Goal: Task Accomplishment & Management: Manage account settings

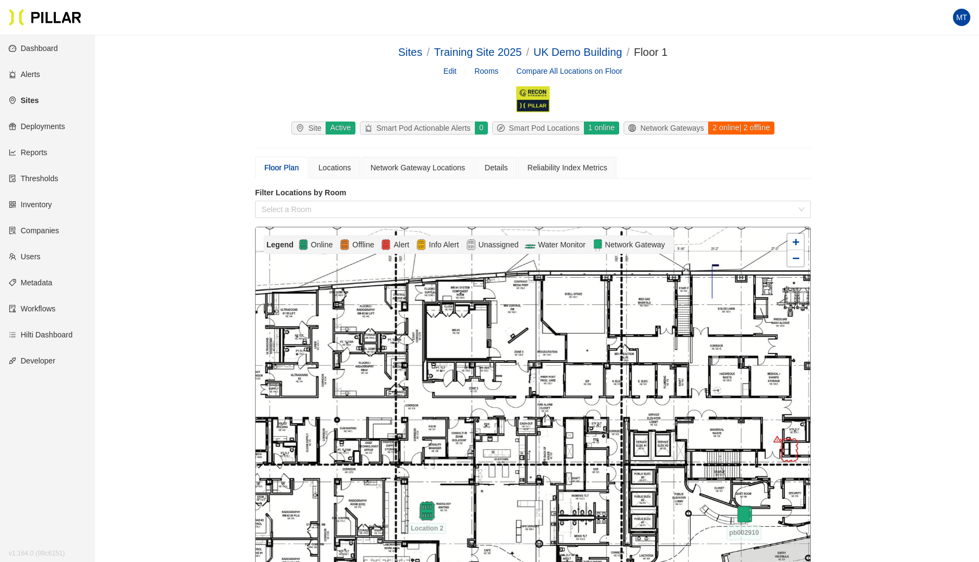
click at [34, 102] on link "Sites" at bounding box center [24, 100] width 30 height 9
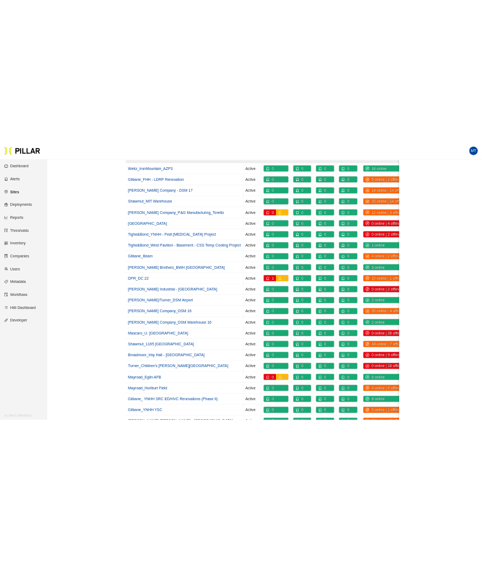
scroll to position [152, 0]
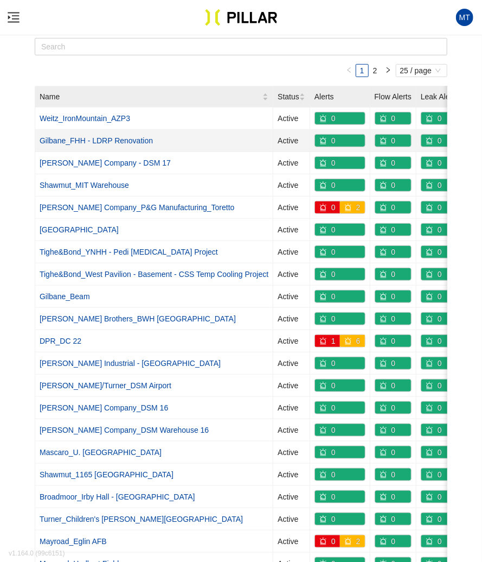
click at [108, 137] on link "Gilbane_FHH - LDRP Renovation" at bounding box center [96, 140] width 113 height 9
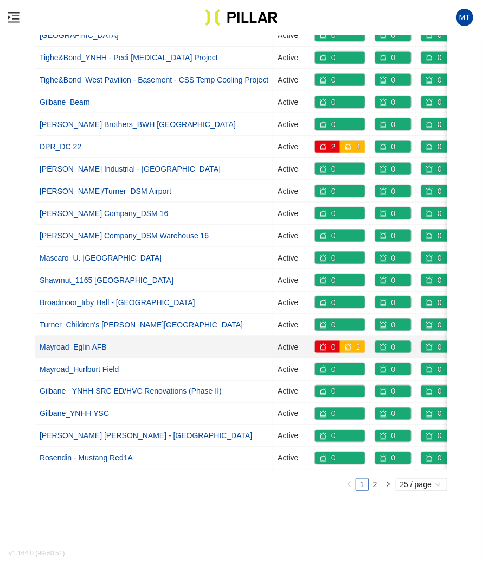
scroll to position [349, 0]
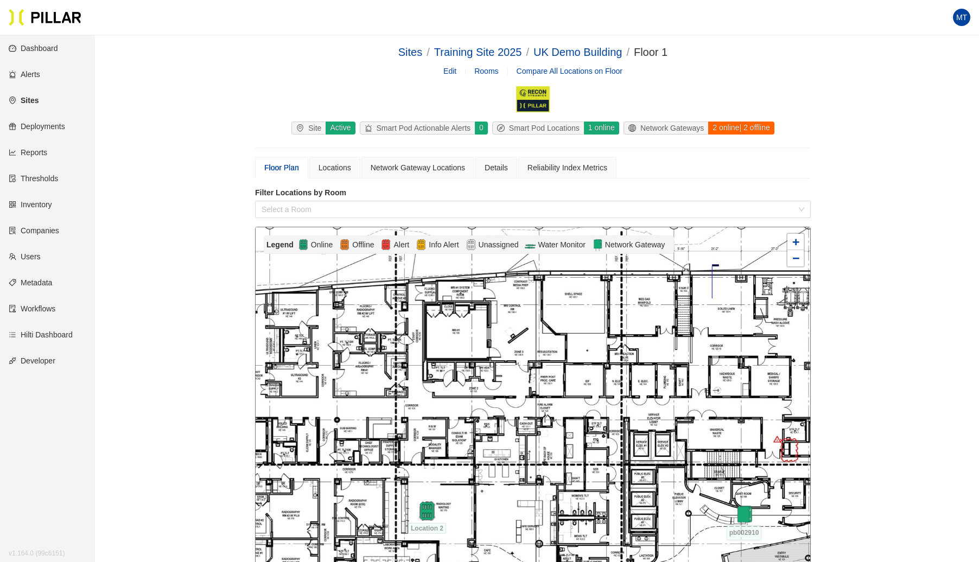
click at [30, 100] on link "Sites" at bounding box center [24, 100] width 30 height 9
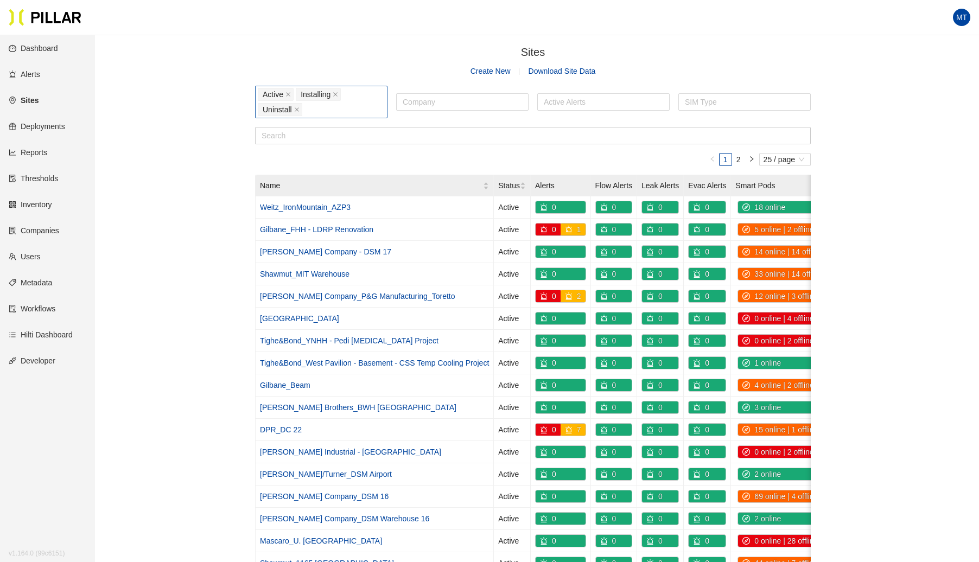
click at [341, 113] on div "Active Installing Uninstall" at bounding box center [321, 102] width 127 height 30
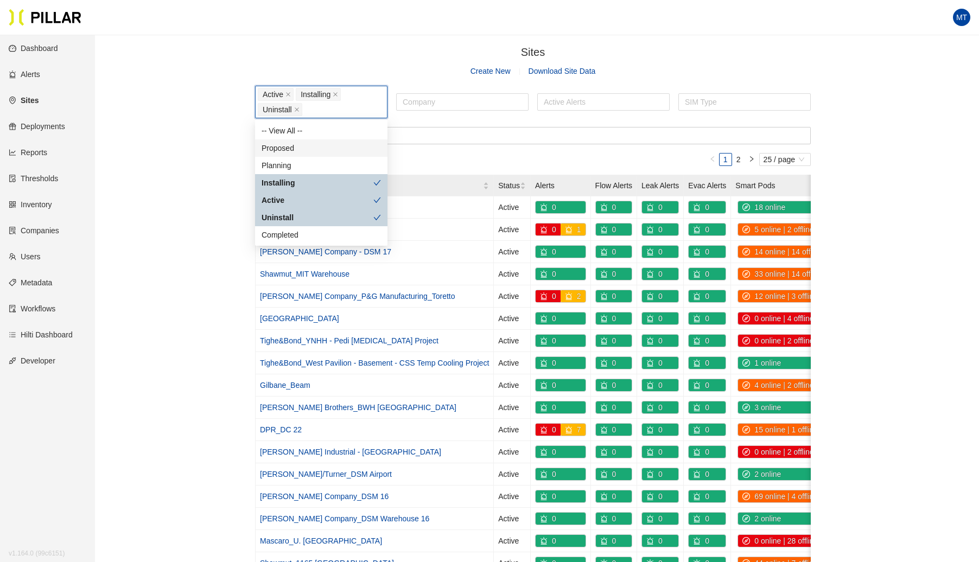
click at [290, 149] on div "Proposed" at bounding box center [321, 148] width 119 height 12
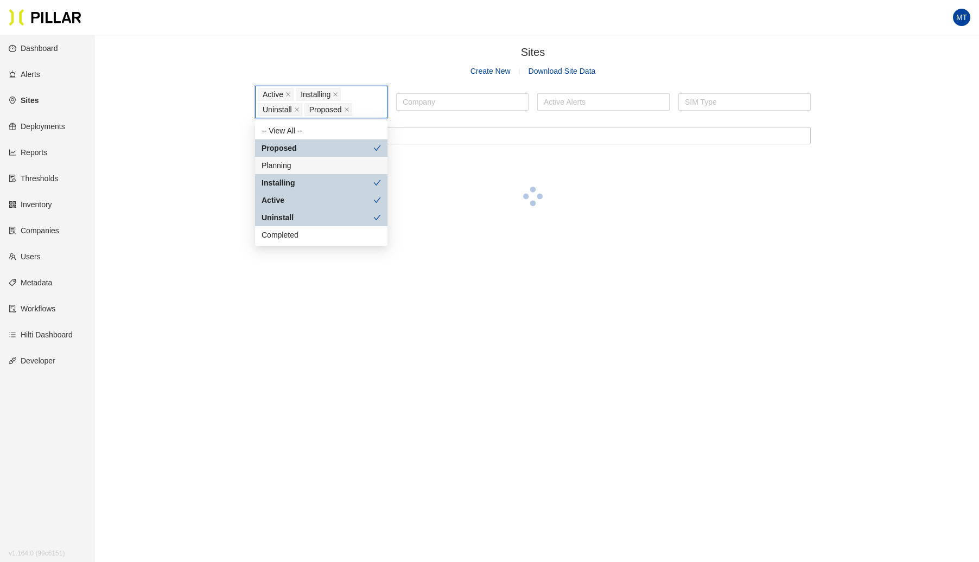
click at [279, 163] on div "Planning" at bounding box center [321, 166] width 119 height 12
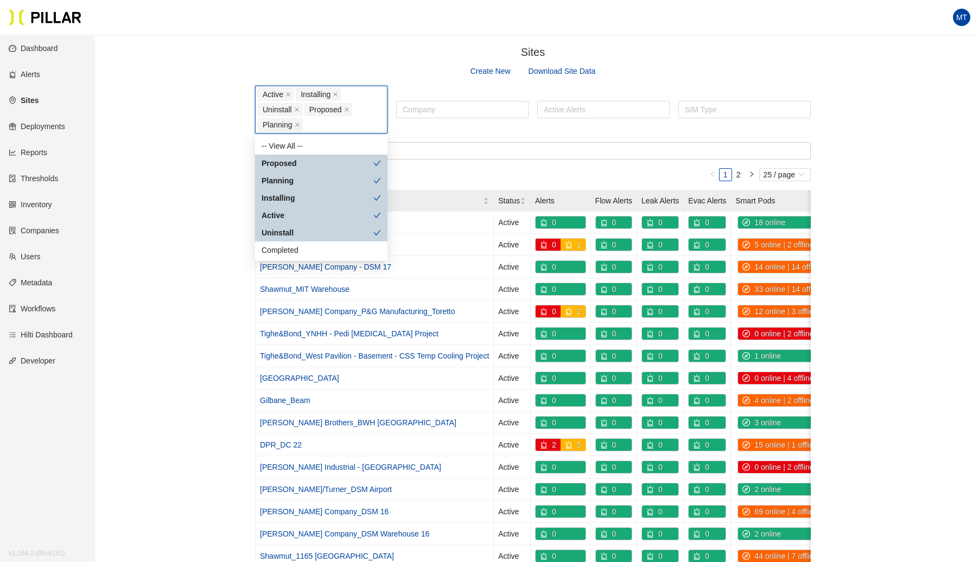
click at [156, 319] on div "Sites / Create New Download Site Data Active Installing Uninstall Proposed Plan…" at bounding box center [533, 421] width 823 height 754
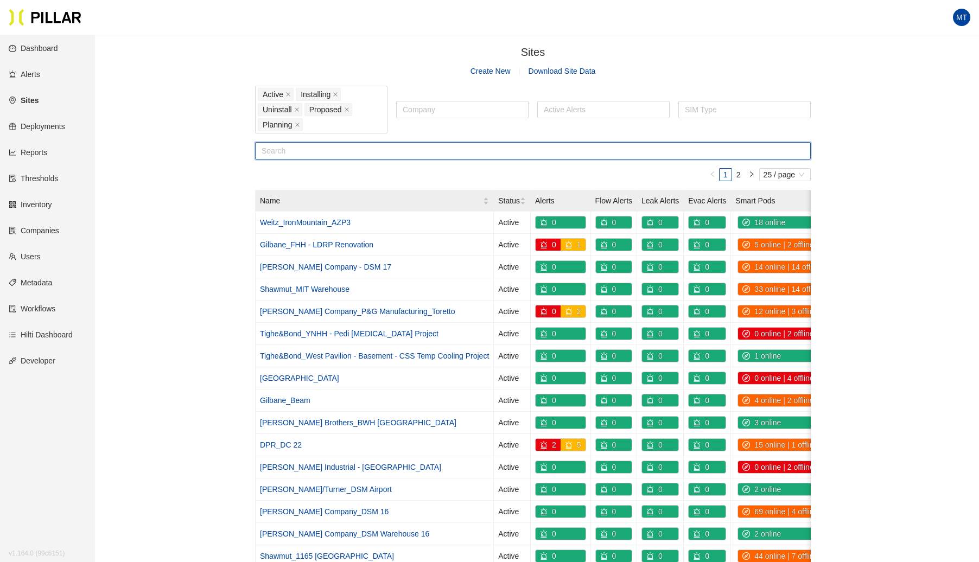
click at [356, 158] on input "text" at bounding box center [533, 150] width 556 height 17
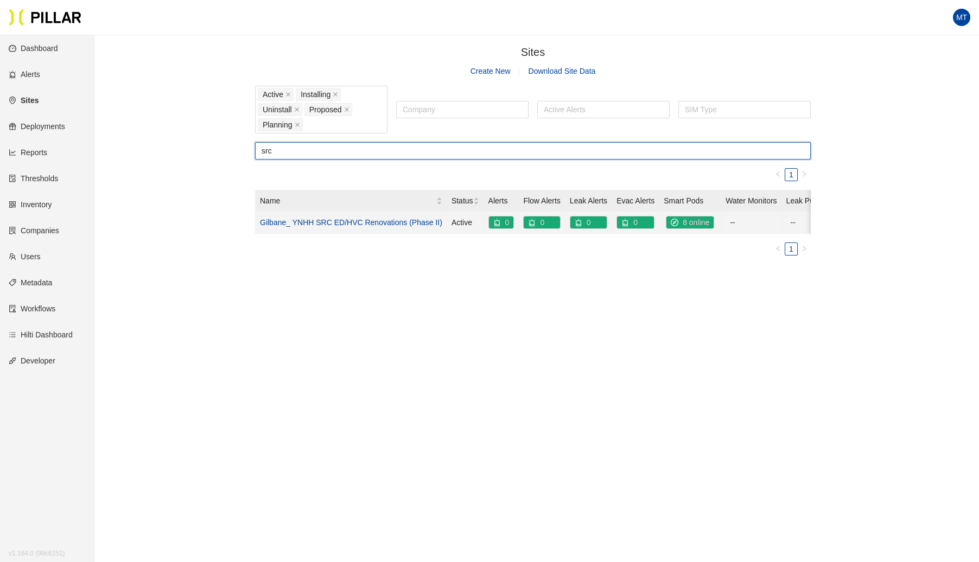
type input "src"
click at [370, 220] on link "Gilbane_ YNHH SRC ED/HVC Renovations (Phase II)" at bounding box center [351, 222] width 182 height 9
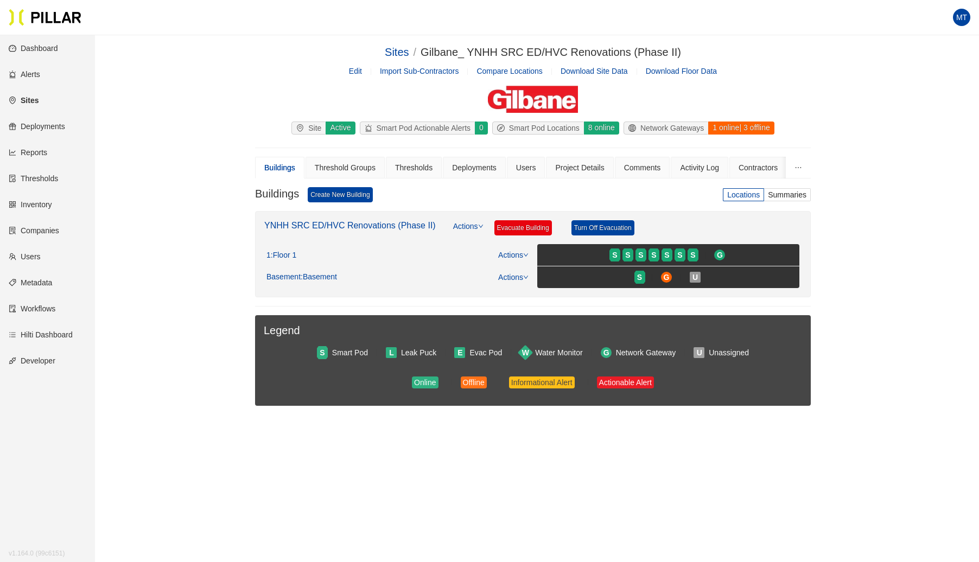
click at [29, 96] on link "Sites" at bounding box center [24, 100] width 30 height 9
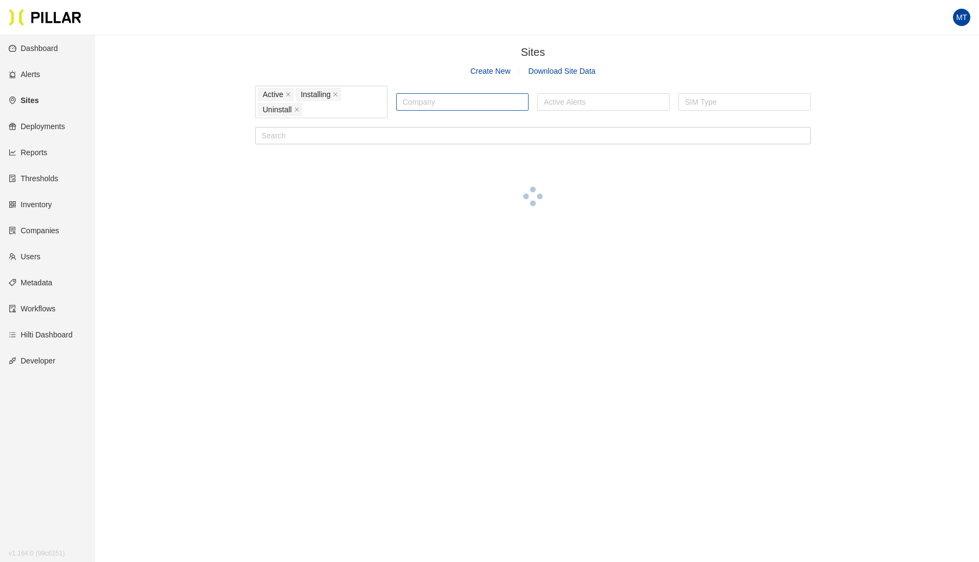
click at [427, 103] on div at bounding box center [462, 101] width 127 height 15
type input "tigh"
click at [416, 122] on div "[PERSON_NAME] & Bond" at bounding box center [462, 123] width 119 height 12
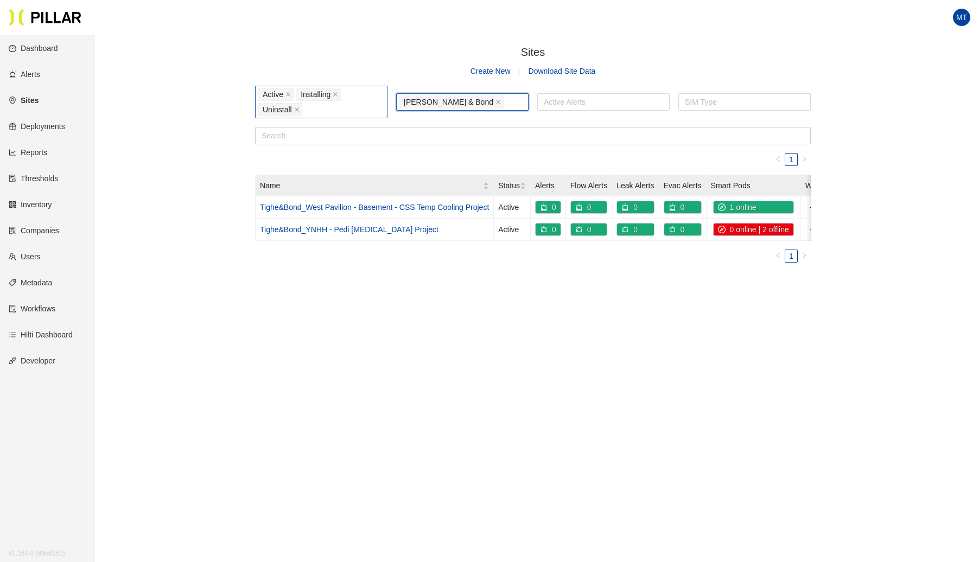
click at [342, 114] on div "Active Installing Uninstall" at bounding box center [321, 102] width 127 height 30
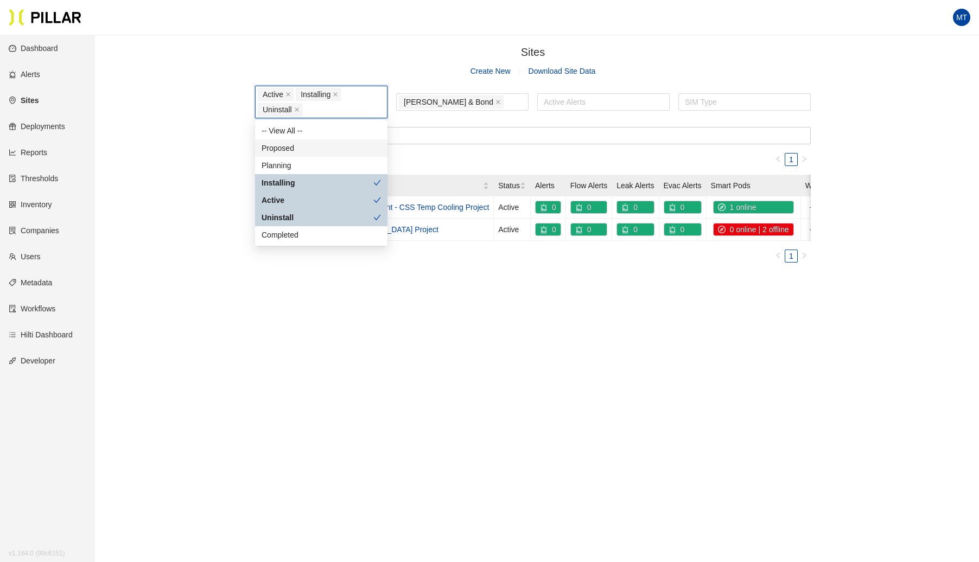
click at [294, 143] on div "Proposed" at bounding box center [321, 148] width 119 height 12
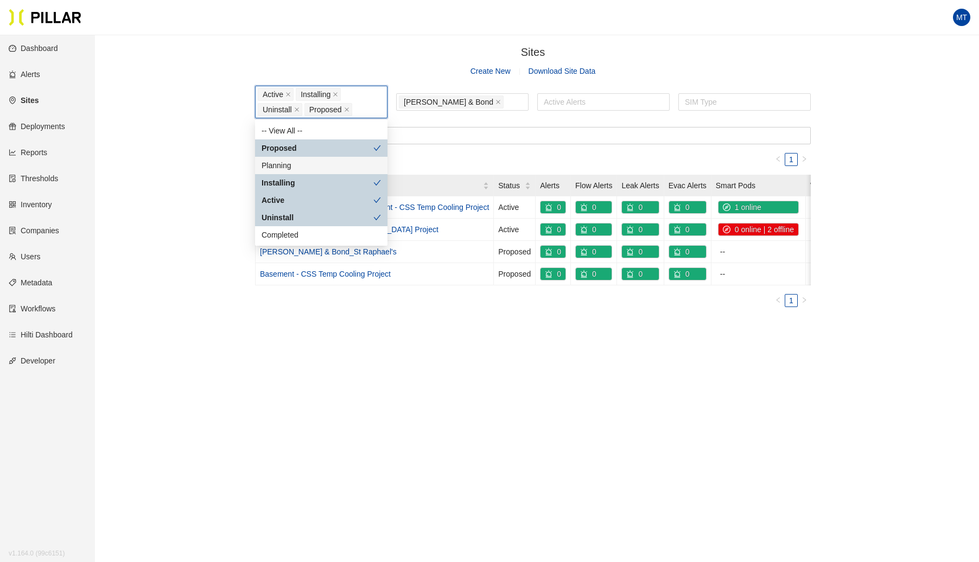
click at [287, 163] on div "Planning" at bounding box center [321, 166] width 119 height 12
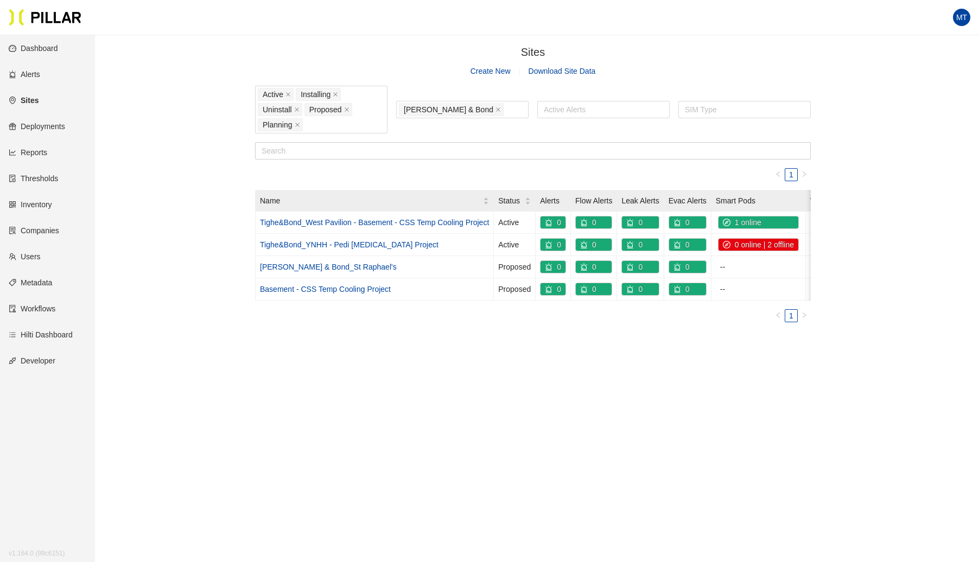
click at [186, 188] on div "Sites / Create New Download Site Data Active Installing Uninstall Proposed Plan…" at bounding box center [533, 187] width 823 height 287
click at [331, 264] on link "[PERSON_NAME] & Bond_St Raphael's" at bounding box center [328, 267] width 137 height 9
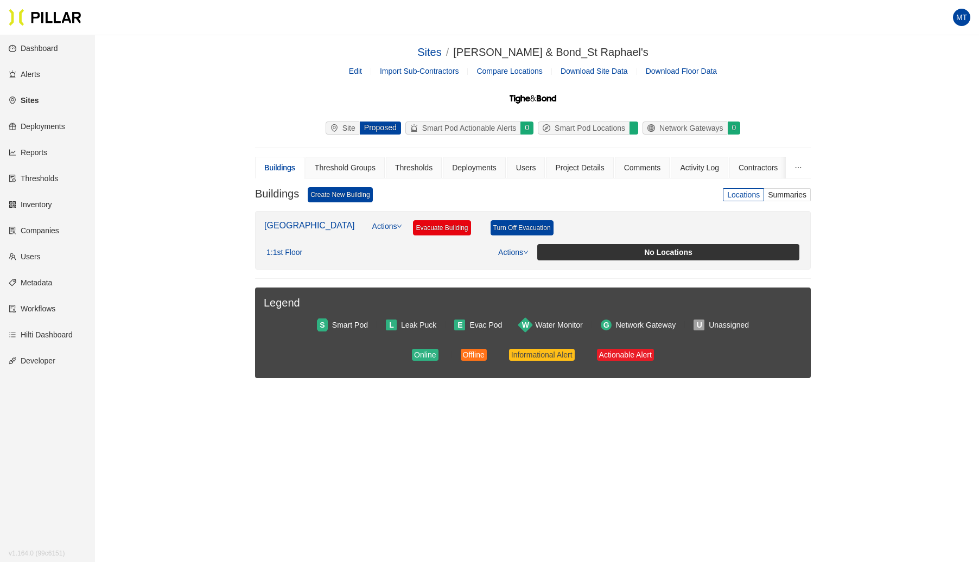
click at [360, 73] on link "Edit" at bounding box center [355, 71] width 13 height 9
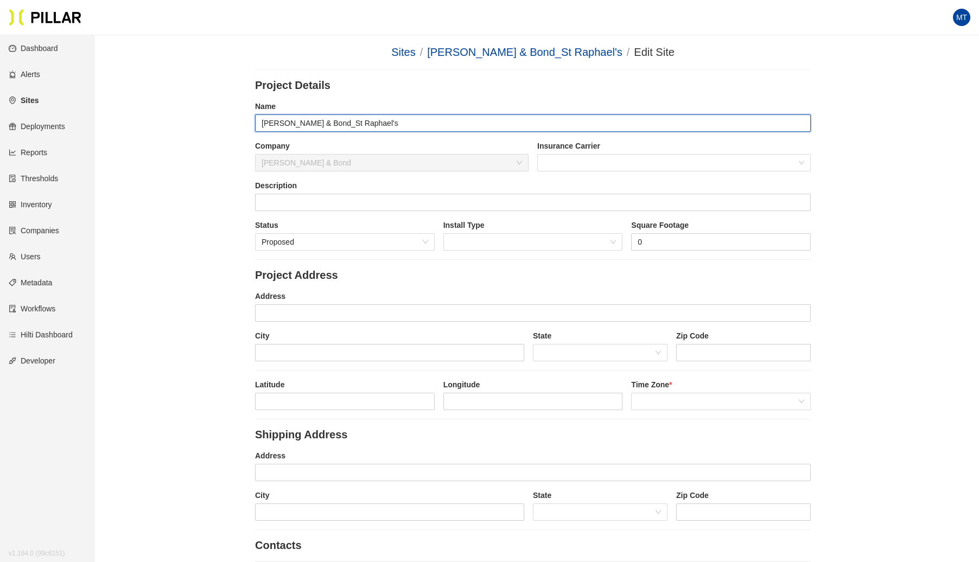
drag, startPoint x: 364, startPoint y: 120, endPoint x: 313, endPoint y: 130, distance: 52.4
click at [313, 130] on input "[PERSON_NAME] & Bond_St Raphael's" at bounding box center [533, 122] width 556 height 17
click at [378, 234] on span "Proposed" at bounding box center [345, 242] width 167 height 16
type input "[PERSON_NAME] & Bond_SRC ED"
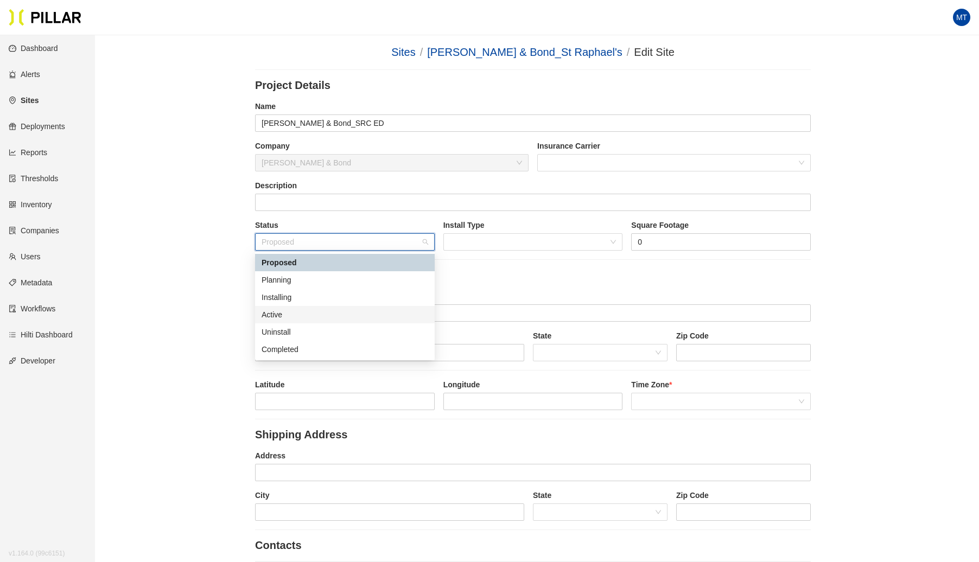
click at [291, 315] on div "Active" at bounding box center [345, 315] width 167 height 12
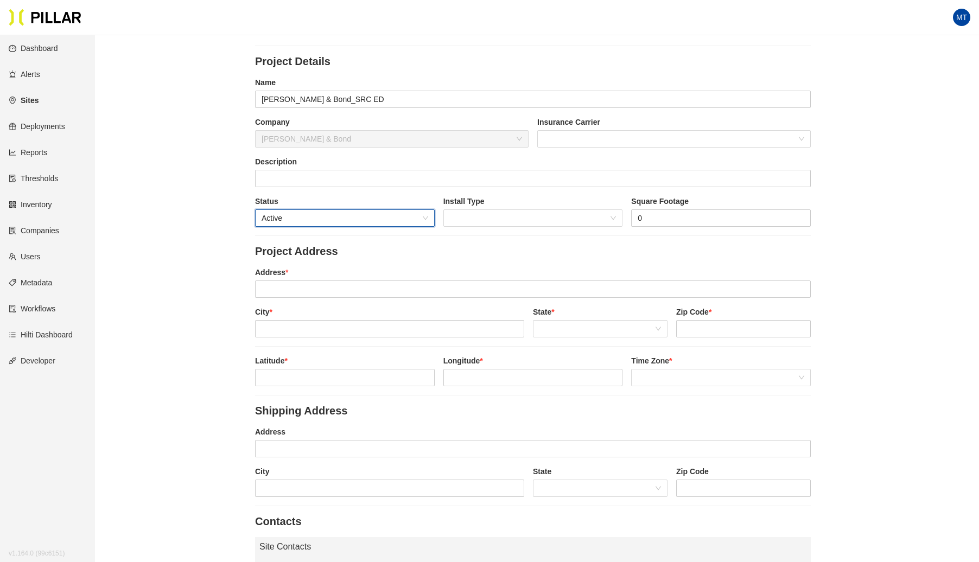
scroll to position [60, 0]
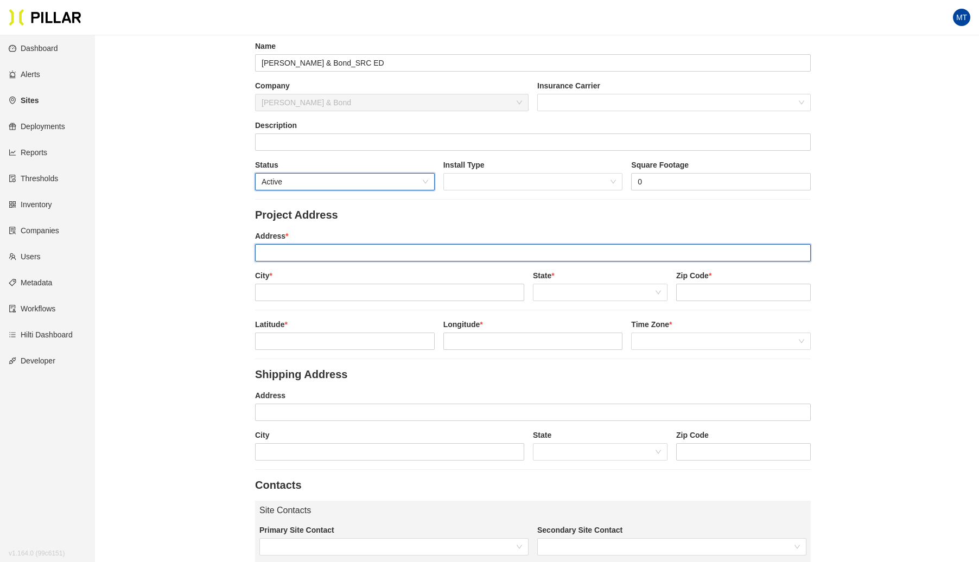
click at [346, 253] on input "text" at bounding box center [533, 252] width 556 height 17
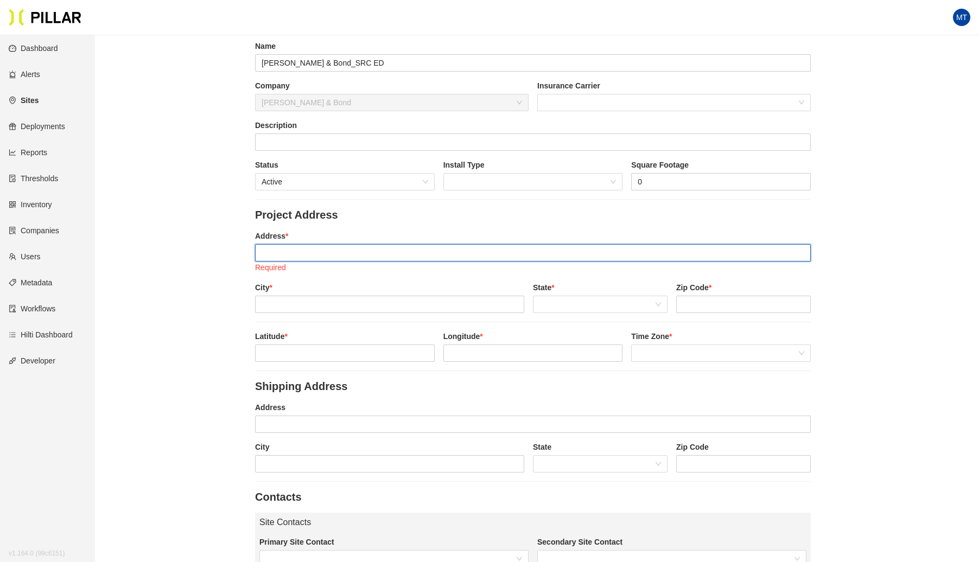
paste input "[STREET_ADDRESS]"
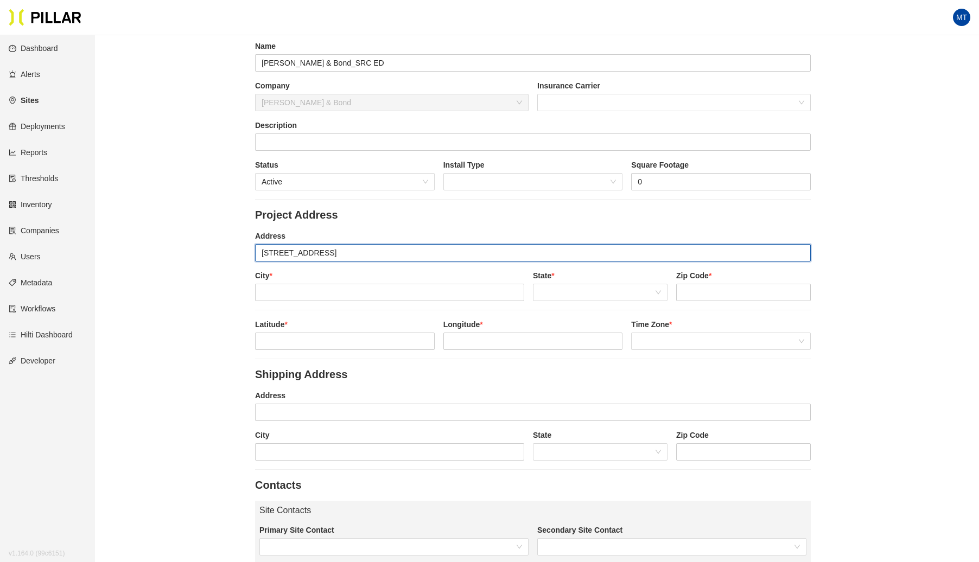
drag, startPoint x: 409, startPoint y: 258, endPoint x: 319, endPoint y: 260, distance: 90.1
type input "[STREET_ADDRESS]"
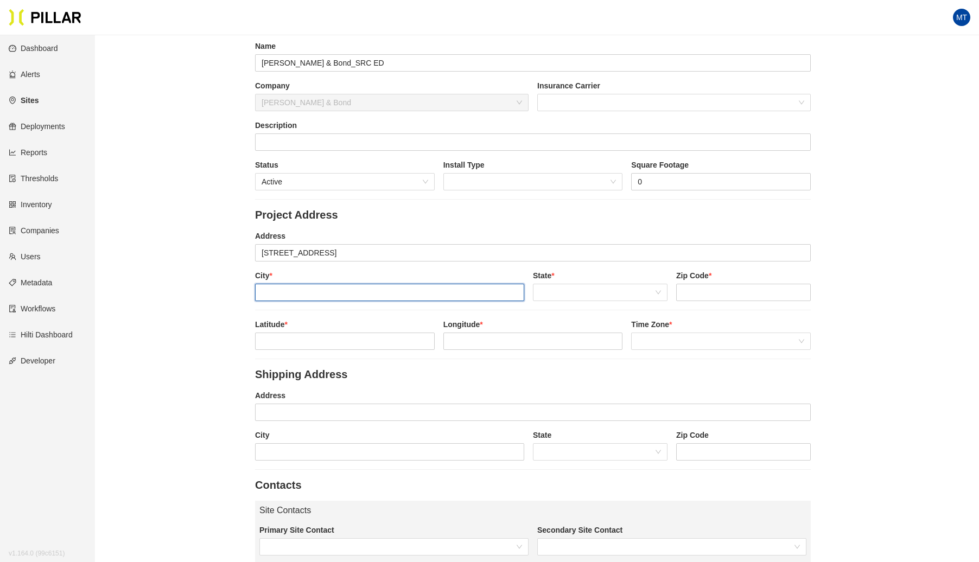
click at [293, 290] on input "text" at bounding box center [389, 292] width 269 height 17
paste input "[GEOGRAPHIC_DATA]"
drag, startPoint x: 354, startPoint y: 290, endPoint x: 306, endPoint y: 292, distance: 47.8
click at [306, 292] on input "[GEOGRAPHIC_DATA]" at bounding box center [389, 292] width 269 height 17
click at [540, 287] on span at bounding box center [600, 292] width 122 height 16
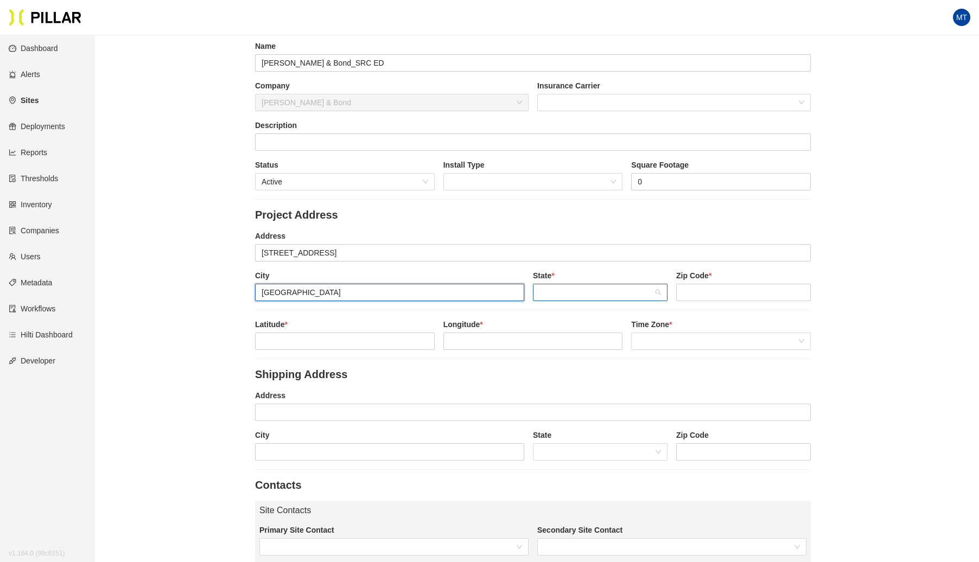
type input "[GEOGRAPHIC_DATA]"
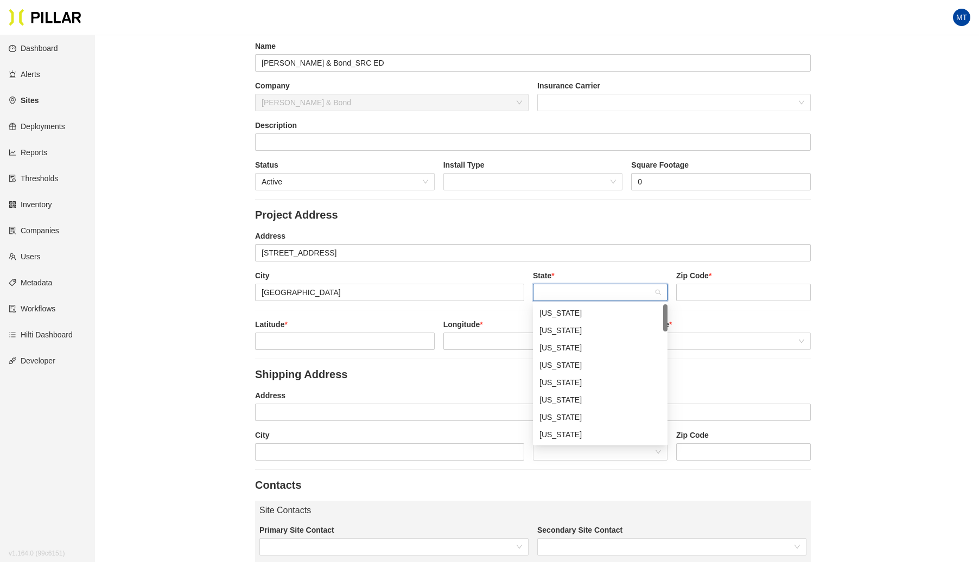
type input "c"
click at [557, 345] on div "[US_STATE]" at bounding box center [600, 348] width 122 height 12
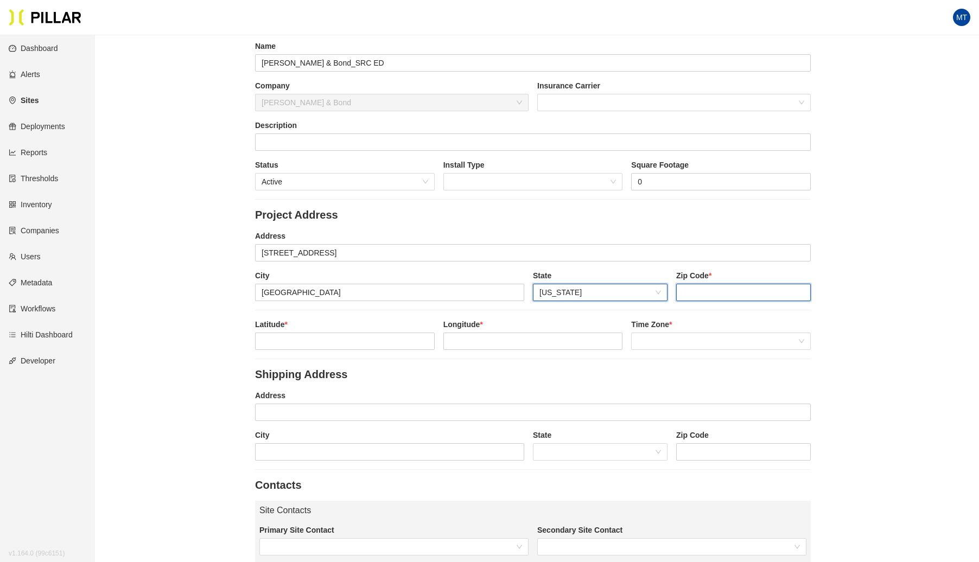
click at [690, 291] on input "string" at bounding box center [743, 292] width 135 height 17
type input "06511"
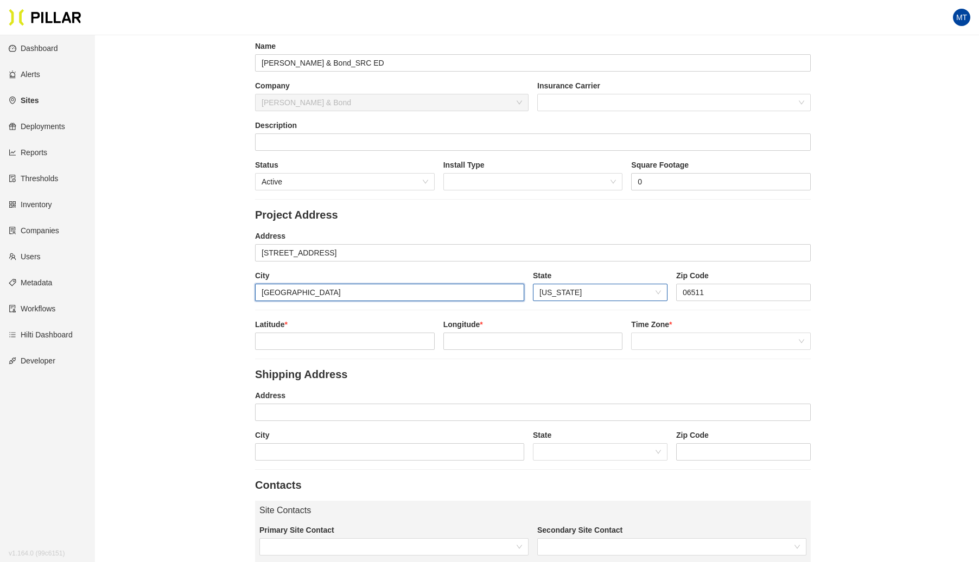
click at [360, 290] on input "[GEOGRAPHIC_DATA]" at bounding box center [389, 292] width 269 height 17
drag, startPoint x: 361, startPoint y: 291, endPoint x: 301, endPoint y: 298, distance: 60.7
click at [301, 298] on input "[GEOGRAPHIC_DATA]" at bounding box center [389, 292] width 269 height 17
type input "[GEOGRAPHIC_DATA]"
click at [303, 333] on input at bounding box center [345, 341] width 179 height 16
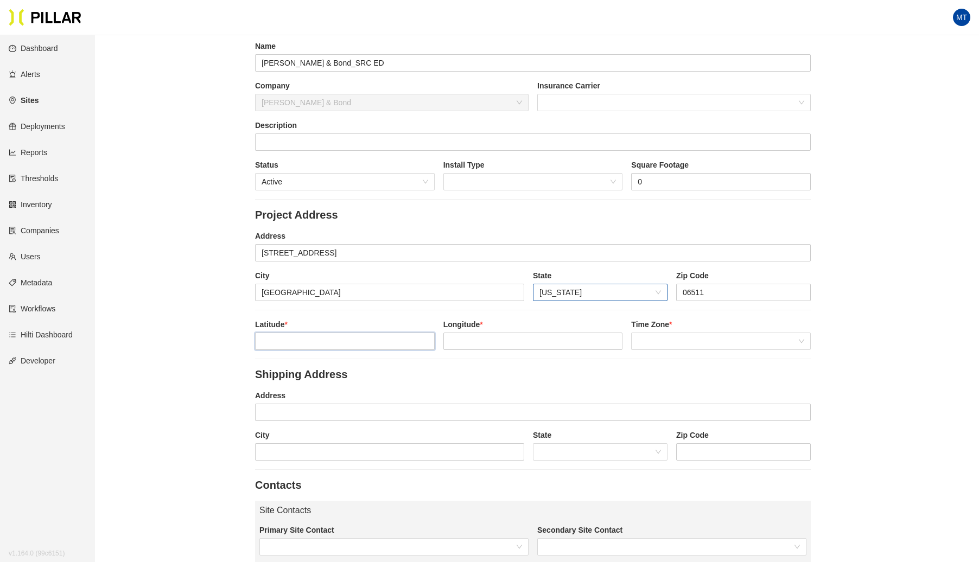
paste input "41.3104977,-72.941668"
drag, startPoint x: 362, startPoint y: 338, endPoint x: 303, endPoint y: 345, distance: 60.1
click at [303, 345] on input "41.3104977,-72.941668" at bounding box center [345, 341] width 179 height 16
type input "41.3104977,"
click at [479, 338] on input at bounding box center [533, 341] width 179 height 16
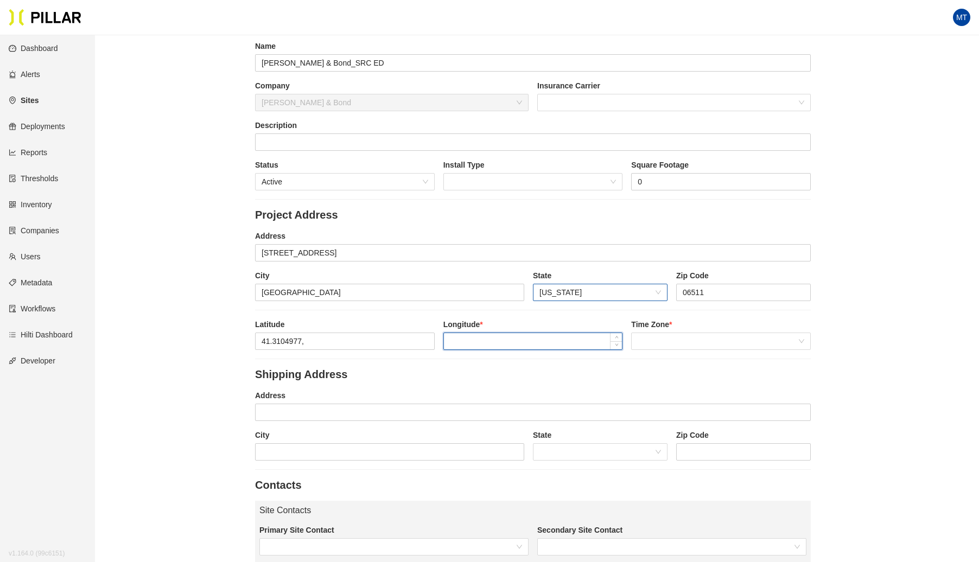
paste input "-72.941668"
type input "-72.941668"
click at [328, 342] on input "41.3104977," at bounding box center [345, 341] width 179 height 16
click at [692, 338] on span at bounding box center [721, 341] width 167 height 16
type input "41.3104977"
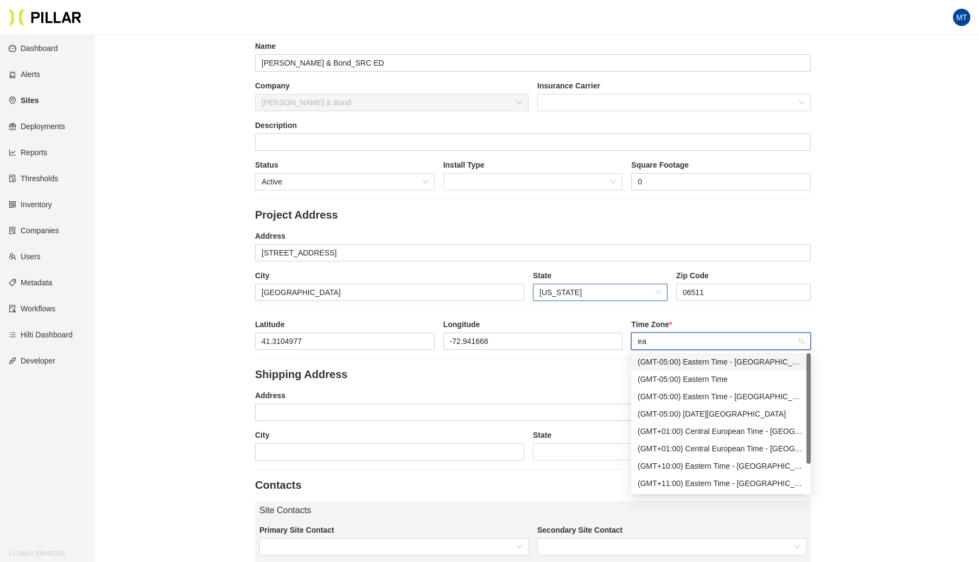
type input "eas"
click at [690, 380] on div "(GMT-05:00) Eastern Time" at bounding box center [721, 379] width 167 height 12
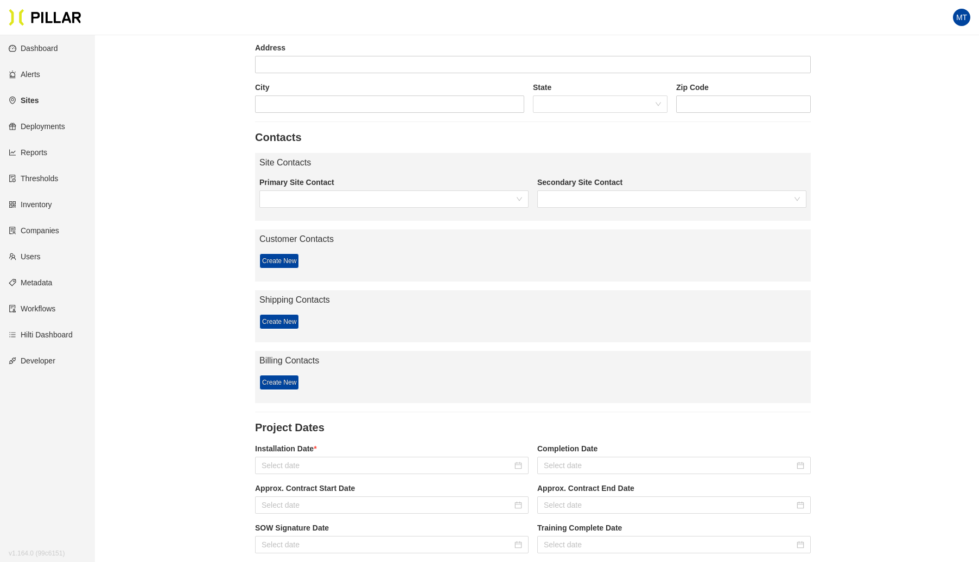
scroll to position [512, 0]
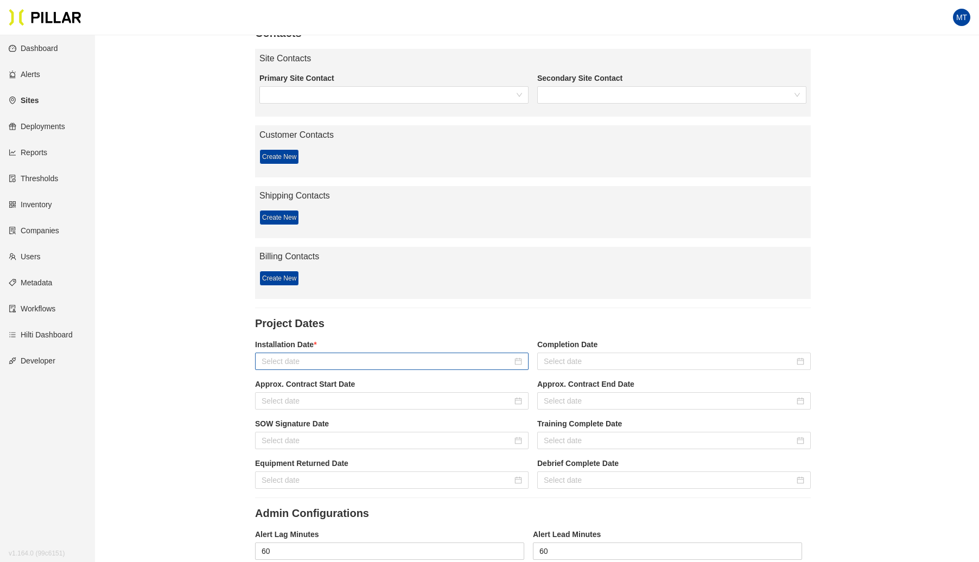
click at [292, 353] on div at bounding box center [391, 361] width 273 height 17
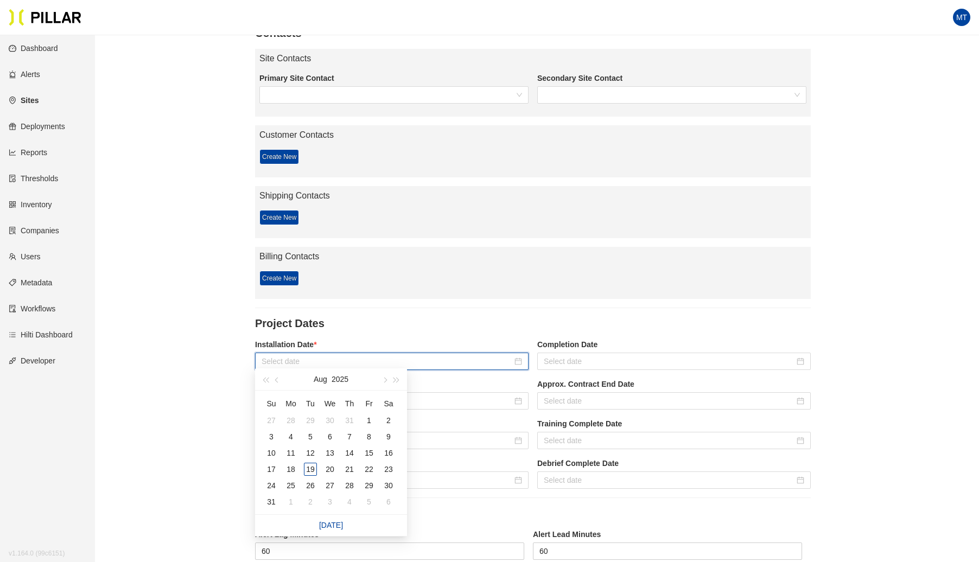
click at [293, 355] on input at bounding box center [387, 361] width 251 height 12
type input "[DATE]"
click at [294, 469] on div "18" at bounding box center [290, 469] width 13 height 13
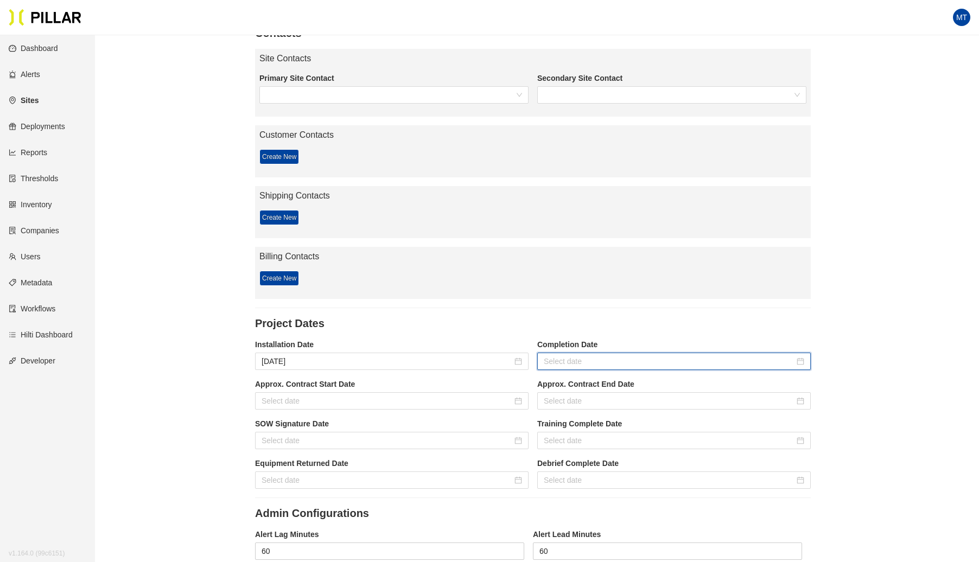
click at [625, 355] on input at bounding box center [669, 361] width 251 height 12
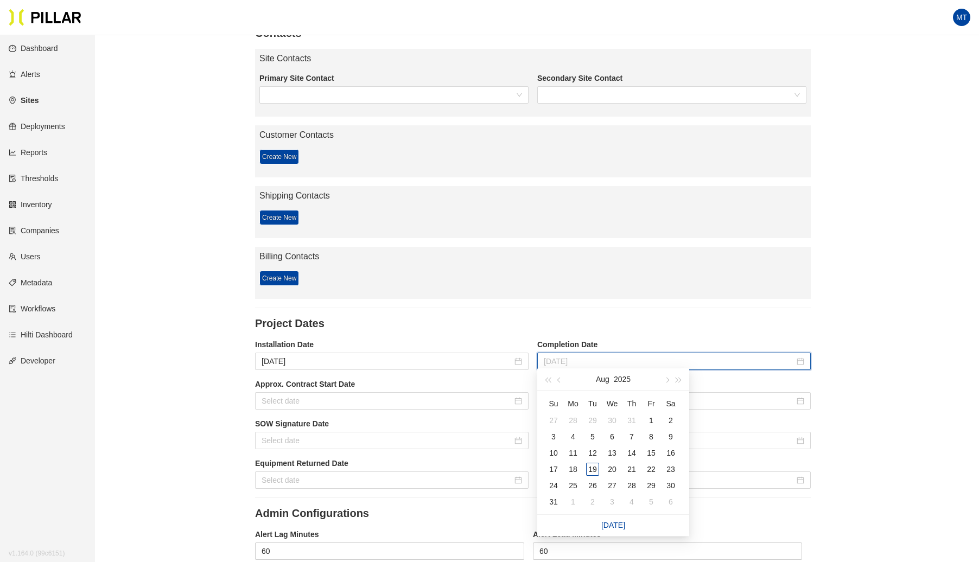
type input "[DATE]"
click at [668, 380] on span "button" at bounding box center [666, 380] width 5 height 5
type input "[DATE]"
click at [668, 381] on button "button" at bounding box center [666, 379] width 12 height 22
type input "[DATE]"
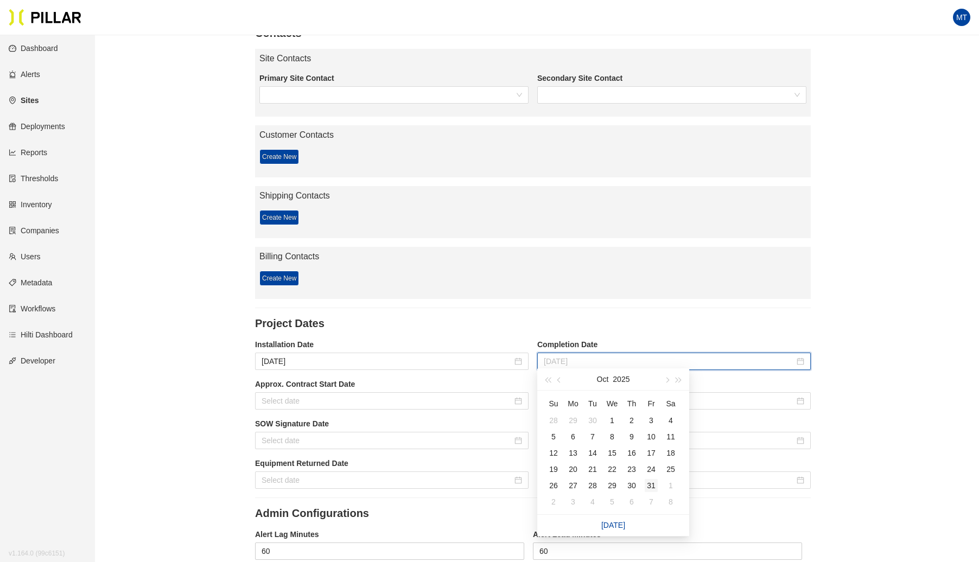
click at [649, 483] on div "31" at bounding box center [651, 485] width 13 height 13
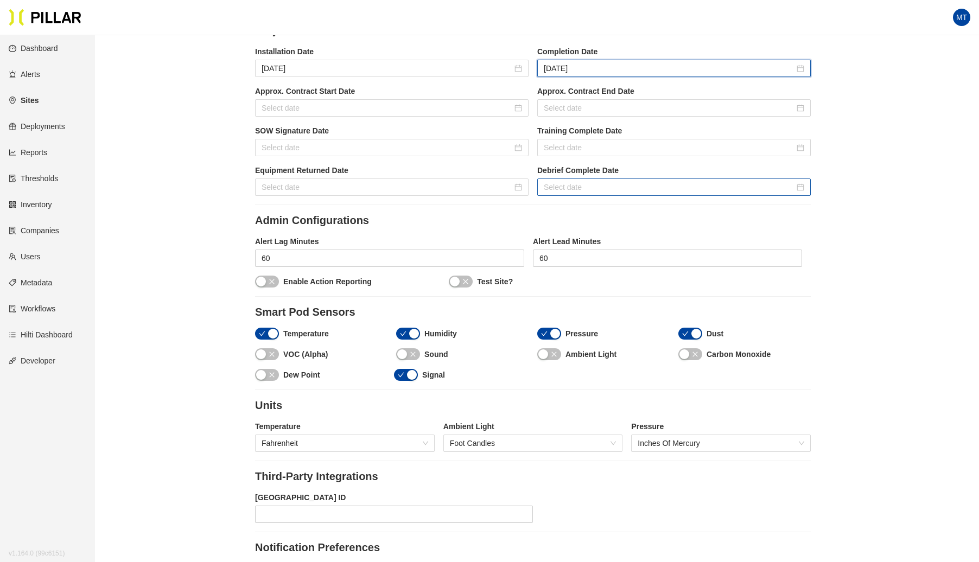
scroll to position [862, 0]
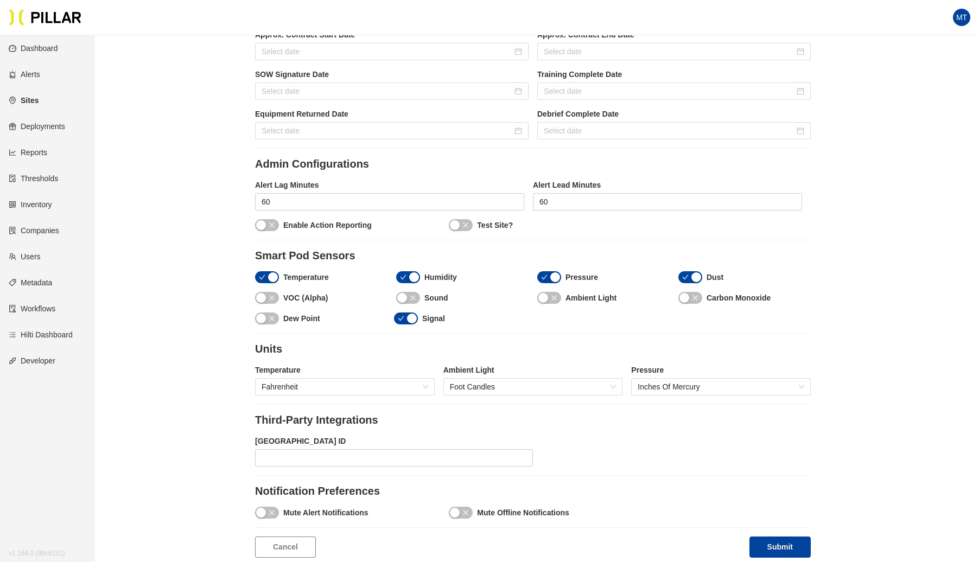
click at [550, 292] on button "button" at bounding box center [549, 298] width 24 height 12
click at [688, 293] on div "button" at bounding box center [684, 298] width 10 height 10
click at [413, 295] on icon "close" at bounding box center [413, 298] width 7 height 7
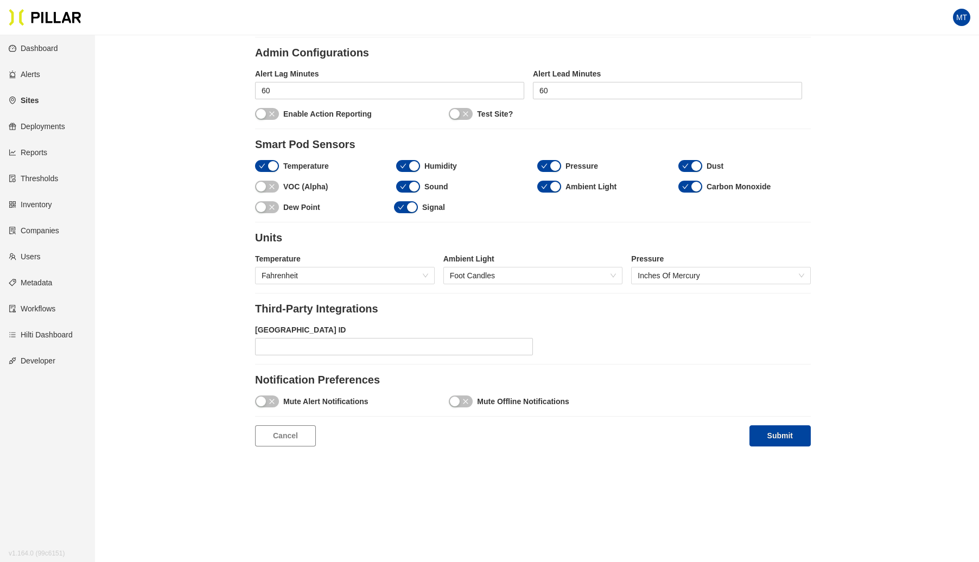
scroll to position [996, 0]
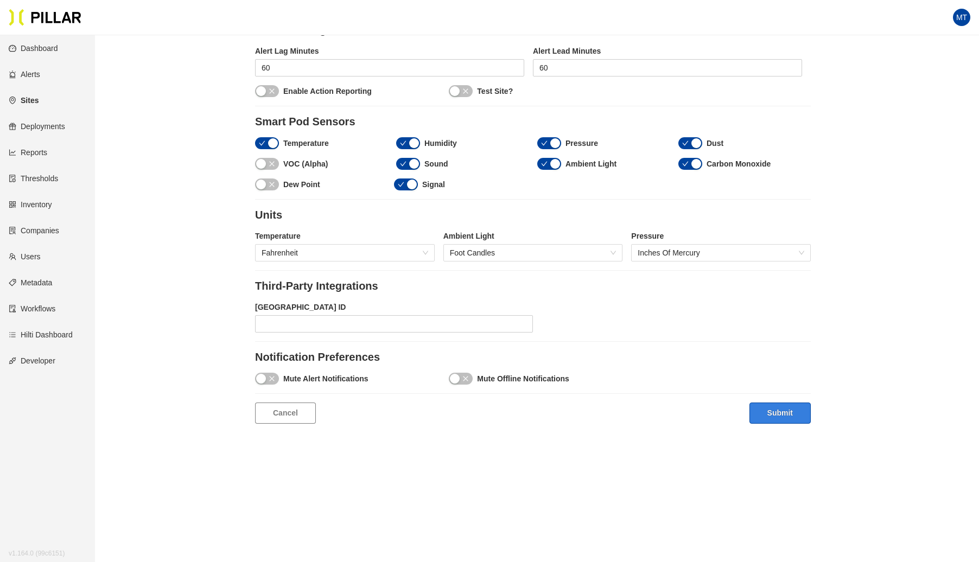
click at [792, 405] on button "Submit" at bounding box center [779, 413] width 61 height 21
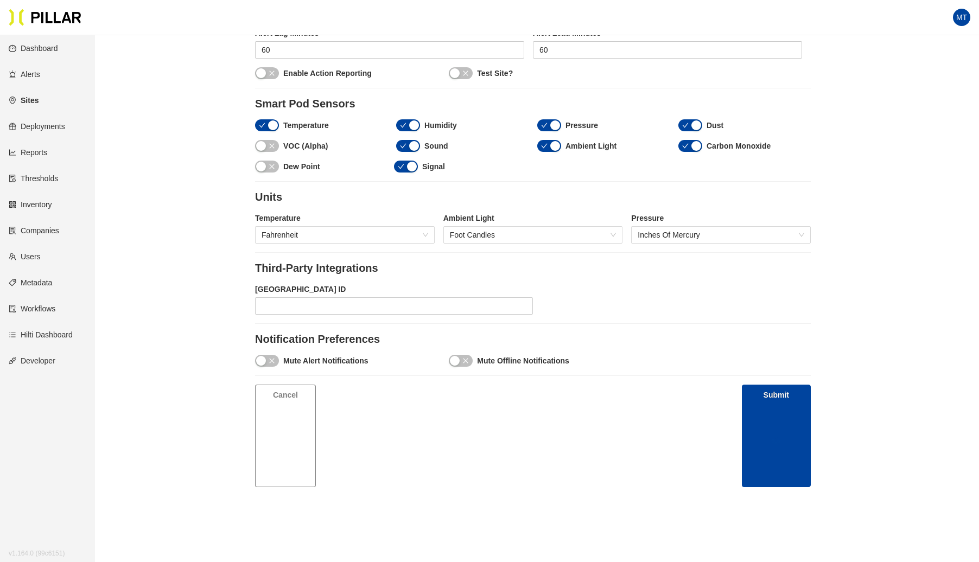
scroll to position [1022, 0]
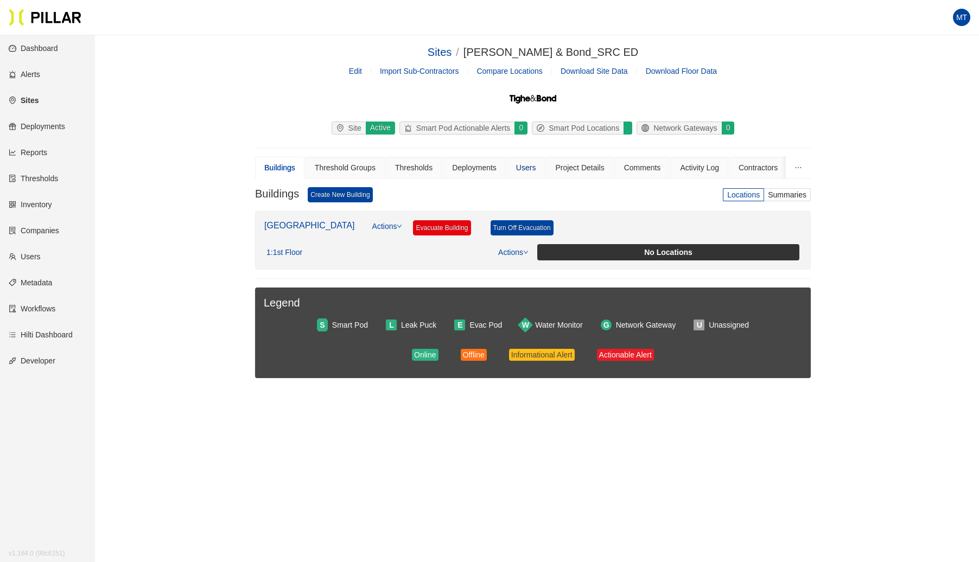
click at [531, 166] on div "Users" at bounding box center [526, 168] width 20 height 12
